Goal: Complete application form

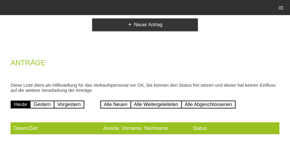
scroll to position [56, 0]
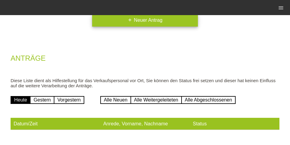
click at [159, 21] on link "add Neuer Antrag" at bounding box center [145, 20] width 106 height 13
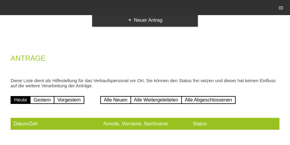
scroll to position [48, 0]
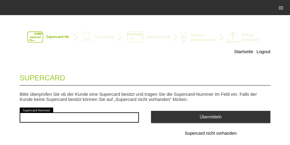
scroll to position [20, 0]
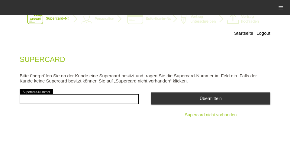
click at [194, 113] on span "Supercard nicht vorhanden" at bounding box center [211, 114] width 52 height 5
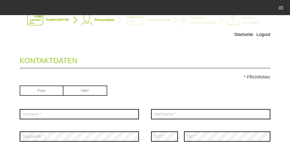
scroll to position [39, 0]
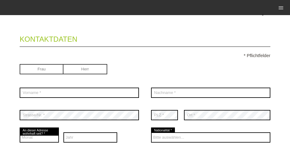
click at [81, 71] on input "radio" at bounding box center [85, 68] width 44 height 9
radio input "true"
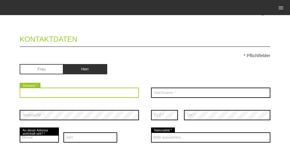
click at [64, 95] on input "text" at bounding box center [79, 93] width 119 height 10
type input "Murat"
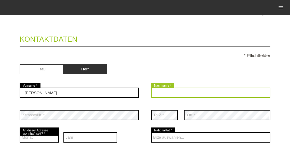
click at [199, 91] on input "text" at bounding box center [210, 93] width 119 height 10
type input "è"
type input "Ülgen"
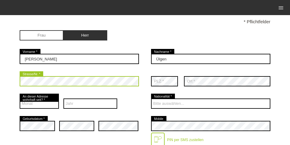
scroll to position [77, 0]
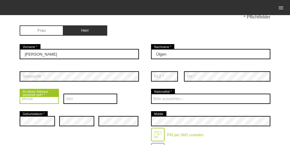
click at [44, 95] on select "Monat 01 02 03 04 05 06 07 08 09 10 11 12" at bounding box center [39, 99] width 39 height 10
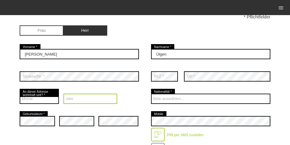
click at [97, 96] on select "Jahr 2025 2024 2023 2022 2021 2020 2019 2018 2017 2016" at bounding box center [90, 99] width 54 height 10
select select "2023"
click at [63, 94] on select "Jahr 2025 2024 2023 2022 2021 2020 2019 2018 2017 2016" at bounding box center [90, 99] width 54 height 10
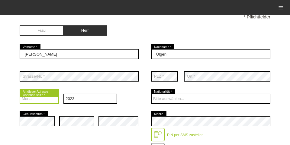
click at [40, 100] on select "Monat 01 02 03 04 05 06 07 08 09 10 11 12" at bounding box center [39, 99] width 39 height 10
select select "05"
click at [20, 94] on select "Monat 01 02 03 04 05 06 07 08 09 10 11 12" at bounding box center [39, 99] width 39 height 10
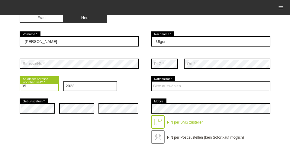
scroll to position [97, 0]
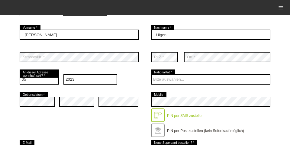
click at [155, 73] on div "Bitte auswählen... Schweiz Deutschland Liechtenstein Österreich ------------ Af…" at bounding box center [210, 79] width 119 height 22
click at [156, 73] on div "Bitte auswählen... Schweiz Deutschland Liechtenstein Österreich ------------ Af…" at bounding box center [210, 79] width 119 height 22
click at [169, 93] on div "error Mobile PIN per SMS zustellen" at bounding box center [210, 115] width 119 height 48
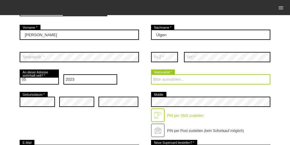
click at [172, 81] on select "Bitte auswählen... Schweiz Deutschland Liechtenstein Österreich ------------ Af…" at bounding box center [210, 79] width 119 height 10
select select "TR"
click at [151, 75] on select "Bitte auswählen... Schweiz Deutschland Liechtenstein Österreich ------------ Af…" at bounding box center [210, 79] width 119 height 10
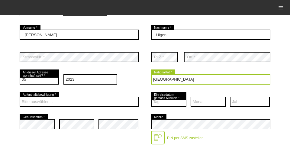
scroll to position [116, 0]
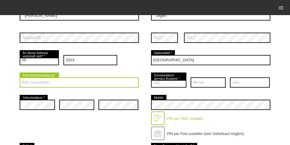
click at [71, 84] on select "Bitte auswählen... C B B - Flüchtlingsstatus Andere" at bounding box center [79, 82] width 119 height 10
select select "B"
click at [20, 78] on select "Bitte auswählen... C B B - Flüchtlingsstatus Andere" at bounding box center [79, 82] width 119 height 10
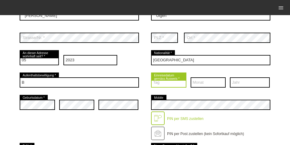
click at [165, 84] on select "Tag 01 02 03 04 05 06 07 08 09 10 11 12 13 14 15 16 17" at bounding box center [168, 82] width 35 height 10
click at [161, 82] on select "Tag 01 02 03 04 05 06 07 08 09 10 11 12 13 14 15 16 17" at bounding box center [168, 82] width 35 height 10
click at [161, 85] on select "Tag 01 02 03 04 05 06 07 08 09 10 11 12 13 14 15 16 17" at bounding box center [168, 82] width 35 height 10
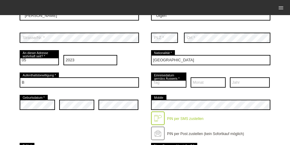
click at [161, 90] on div "Tag 01 02 03 04 05 06 07 08 09 10 11 12 13 14 15 16 17 18 19 20 21 22" at bounding box center [168, 82] width 35 height 22
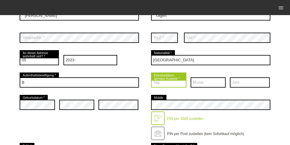
click at [163, 85] on select "Tag 01 02 03 04 05 06 07 08 09 10 11 12 13 14 15 16 17" at bounding box center [168, 82] width 35 height 10
select select "06"
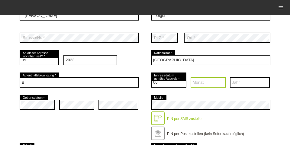
click at [212, 88] on select "Monat 01 02 03 04 05 06 07 08 09 10 11 12" at bounding box center [208, 82] width 35 height 10
select select "06"
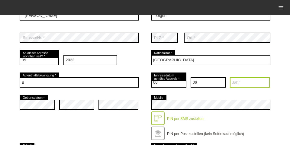
click at [230, 85] on select "Jahr 2025 2024 2023 2022 2021 2020 2019 2018 2017 2016" at bounding box center [250, 82] width 40 height 10
select select "2021"
click at [230, 78] on select "Jahr 2025 2024 2023 2022 2021 2020 2019 2018 2017 2016" at bounding box center [250, 82] width 40 height 10
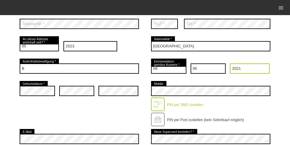
scroll to position [135, 0]
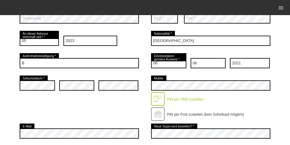
click at [167, 81] on div "error Mobile PIN per SMS zustellen" at bounding box center [210, 98] width 119 height 48
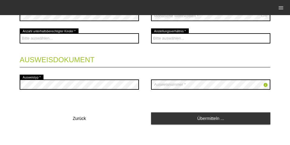
scroll to position [327, 0]
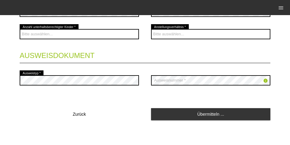
click at [73, 85] on div "error Ausweistyp *" at bounding box center [79, 80] width 119 height 22
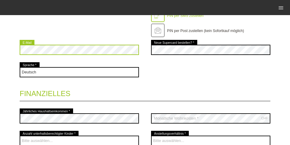
scroll to position [219, 0]
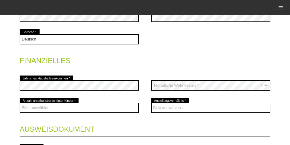
click at [192, 94] on div "CHF error Monatliche Wohnkosten *" at bounding box center [210, 85] width 119 height 22
click at [73, 80] on div "error Jährliches Haushaltseinkommen *" at bounding box center [79, 85] width 119 height 22
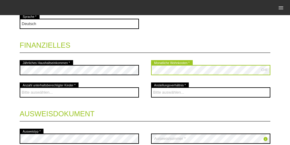
scroll to position [271, 0]
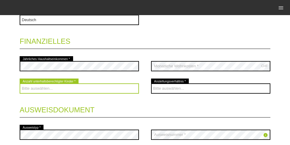
click at [113, 84] on select "Bitte auswählen... 0 1 2 3 4 5 6 7 8 9" at bounding box center [79, 88] width 119 height 10
select select "2"
click at [20, 84] on select "Bitte auswählen... 0 1 2 3 4 5 6 7 8 9" at bounding box center [79, 88] width 119 height 10
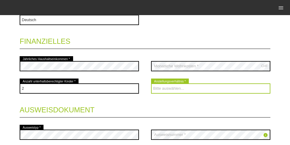
click at [162, 89] on select "Bitte auswählen... Unbefristet Befristet Lehrling/Student Pensioniert Nicht arb…" at bounding box center [210, 88] width 119 height 10
select select "TEMPORARY"
click at [151, 84] on select "Bitte auswählen... Unbefristet Befristet Lehrling/Student Pensioniert Nicht arb…" at bounding box center [210, 88] width 119 height 10
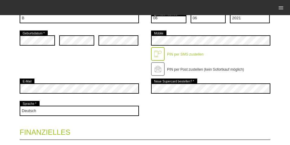
scroll to position [327, 0]
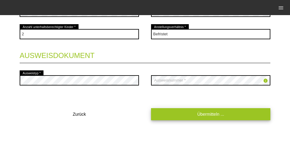
click at [194, 118] on link "Übermitteln ..." at bounding box center [210, 114] width 119 height 12
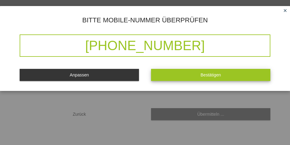
click at [193, 76] on button "Bestätigen" at bounding box center [210, 75] width 119 height 12
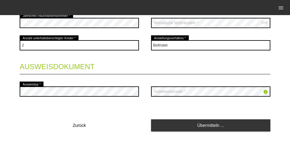
scroll to position [0, 0]
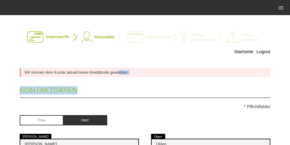
drag, startPoint x: 83, startPoint y: 78, endPoint x: 120, endPoint y: 76, distance: 36.9
click at [140, 74] on div "Wir können dem Kunde aktuell keine Kreditlimite gewähren." at bounding box center [145, 72] width 251 height 9
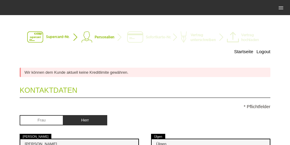
drag, startPoint x: 217, startPoint y: 25, endPoint x: 153, endPoint y: 40, distance: 66.1
